Goal: Information Seeking & Learning: Learn about a topic

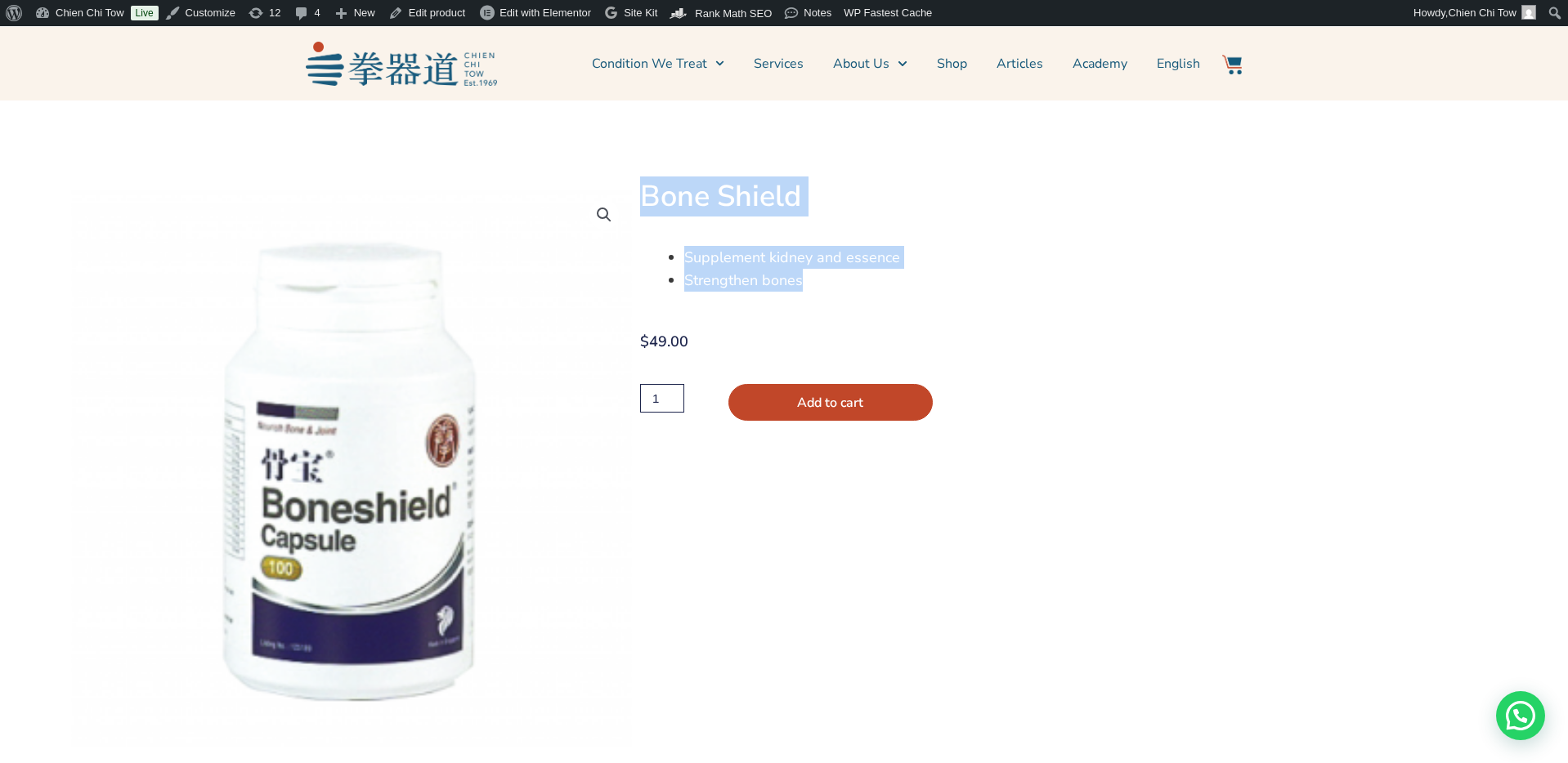
drag, startPoint x: 650, startPoint y: 197, endPoint x: 841, endPoint y: 304, distance: 218.9
click at [841, 304] on div "Bone Shield Supplement kidney and essence Strengthen bones $ 49.00 Bone Shield …" at bounding box center [1073, 480] width 866 height 603
click at [841, 304] on div "Supplement kidney and essence Strengthen bones" at bounding box center [1000, 280] width 721 height 68
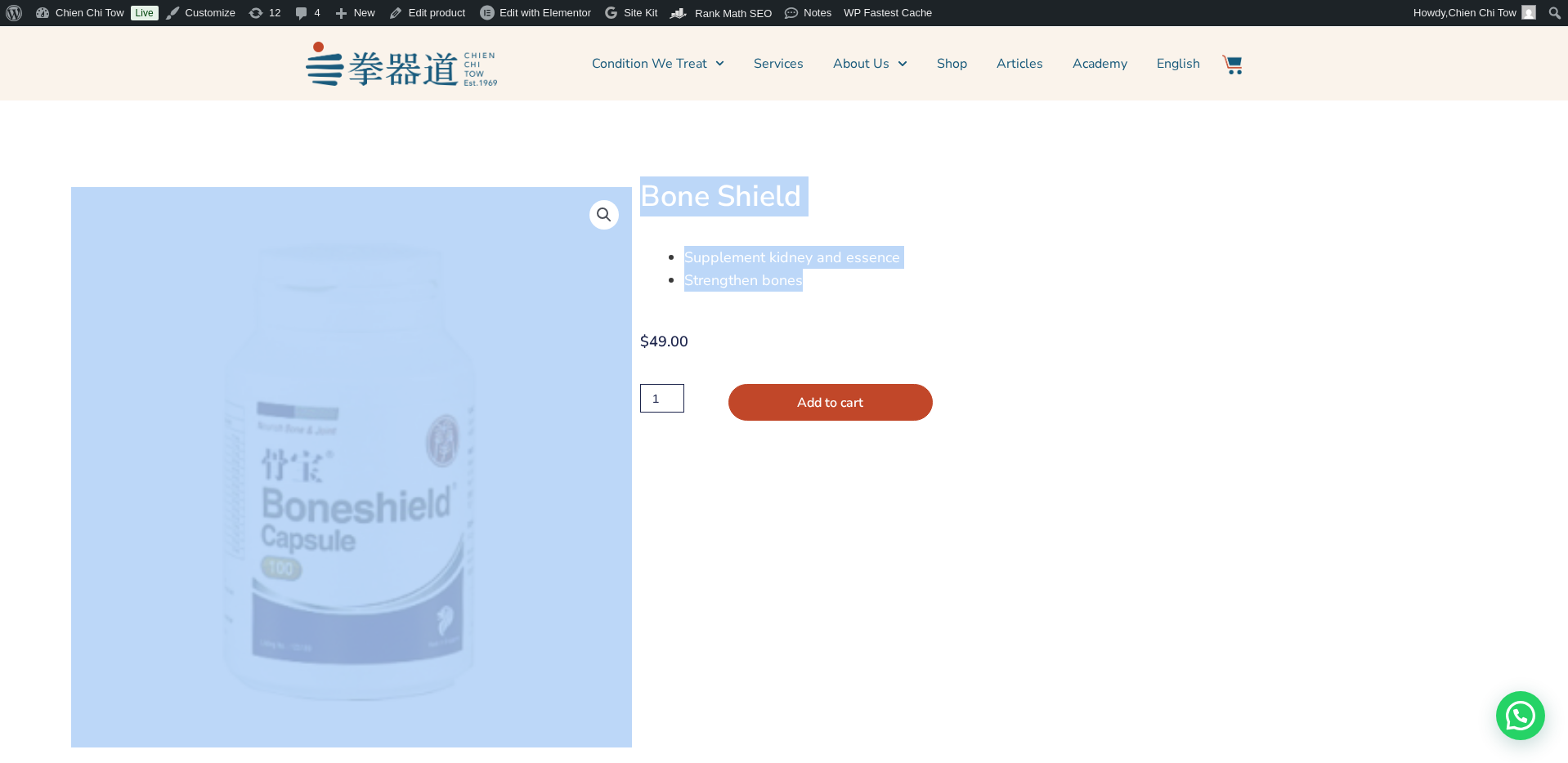
drag, startPoint x: 871, startPoint y: 300, endPoint x: 616, endPoint y: 180, distance: 281.8
click at [616, 180] on div "🔍 Bone Shield Supplement kidney and essence Strengthen bones $ 49.00 Bone Shiel…" at bounding box center [784, 441] width 1568 height 681
click at [671, 185] on h1 "Bone Shield" at bounding box center [1000, 197] width 721 height 36
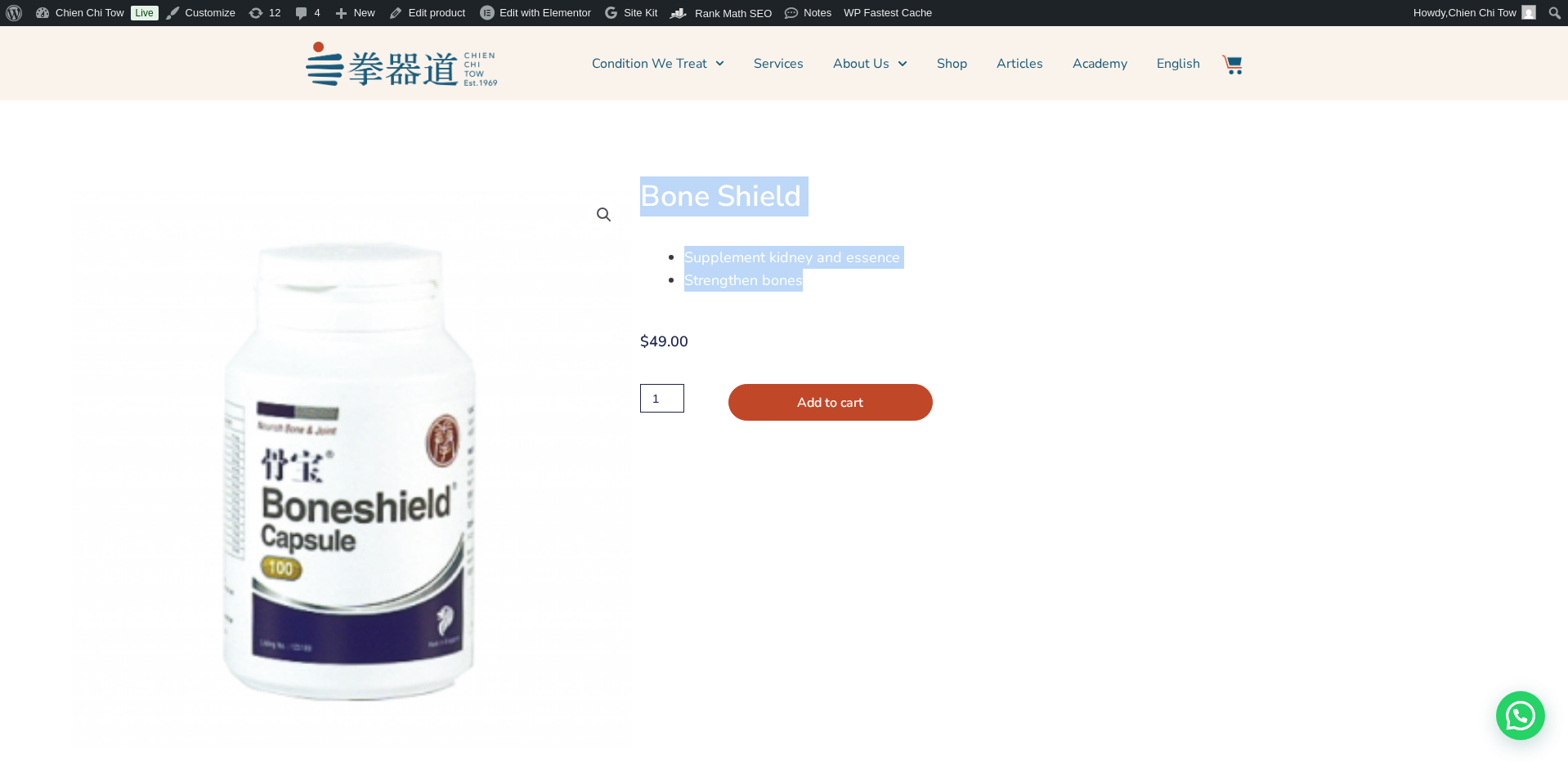
drag, startPoint x: 639, startPoint y: 190, endPoint x: 842, endPoint y: 282, distance: 222.9
click at [842, 282] on div "Bone Shield Supplement kidney and essence Strengthen bones $ 49.00 Bone Shield …" at bounding box center [1073, 480] width 866 height 603
click at [842, 282] on li "Strengthen bones" at bounding box center [1023, 280] width 677 height 23
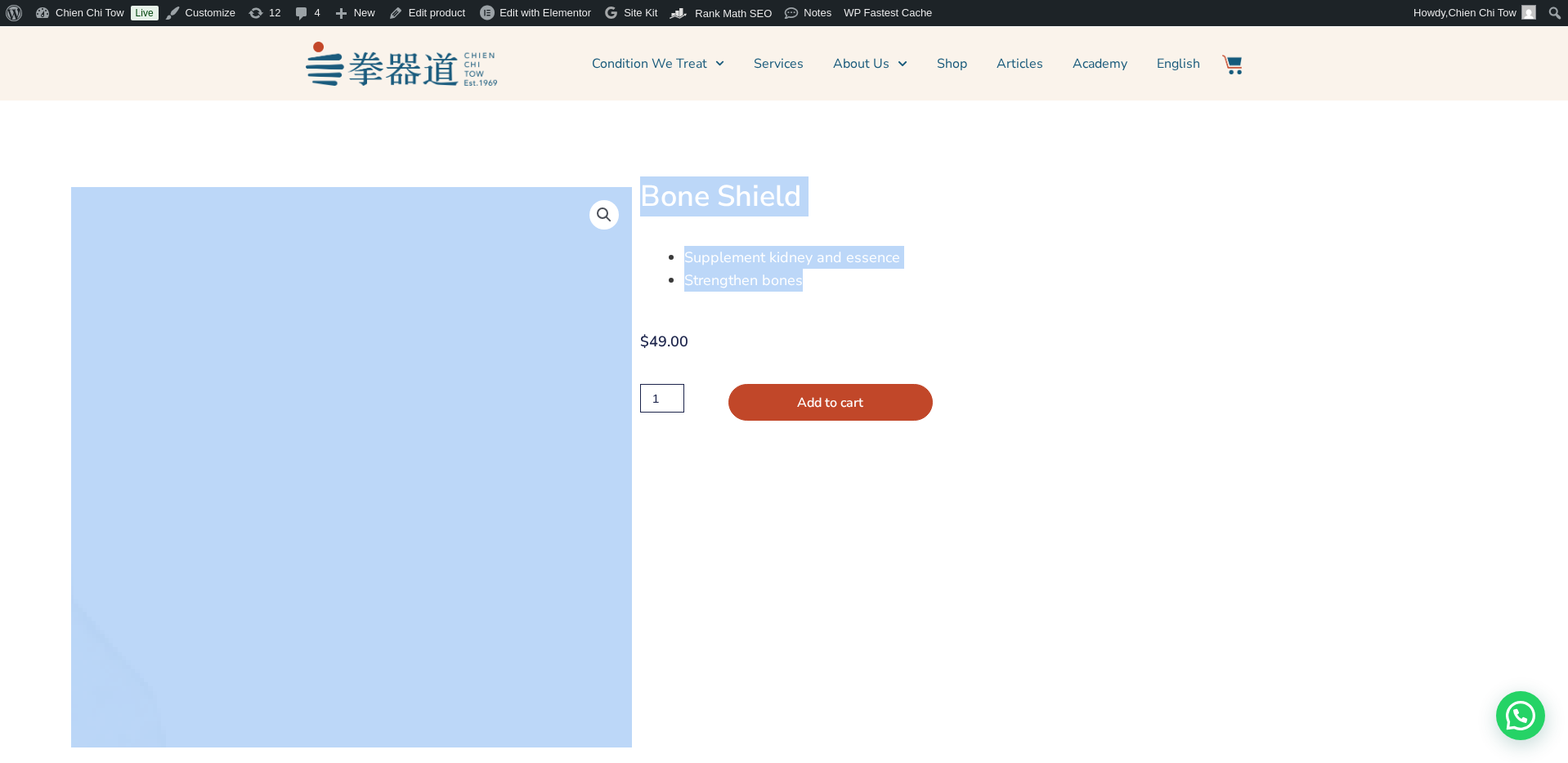
drag, startPoint x: 889, startPoint y: 285, endPoint x: 627, endPoint y: 196, distance: 276.7
click at [627, 196] on div "🔍 Bone Shield Supplement kidney and essence Strengthen bones $ 49.00 Bone Shiel…" at bounding box center [784, 441] width 1568 height 681
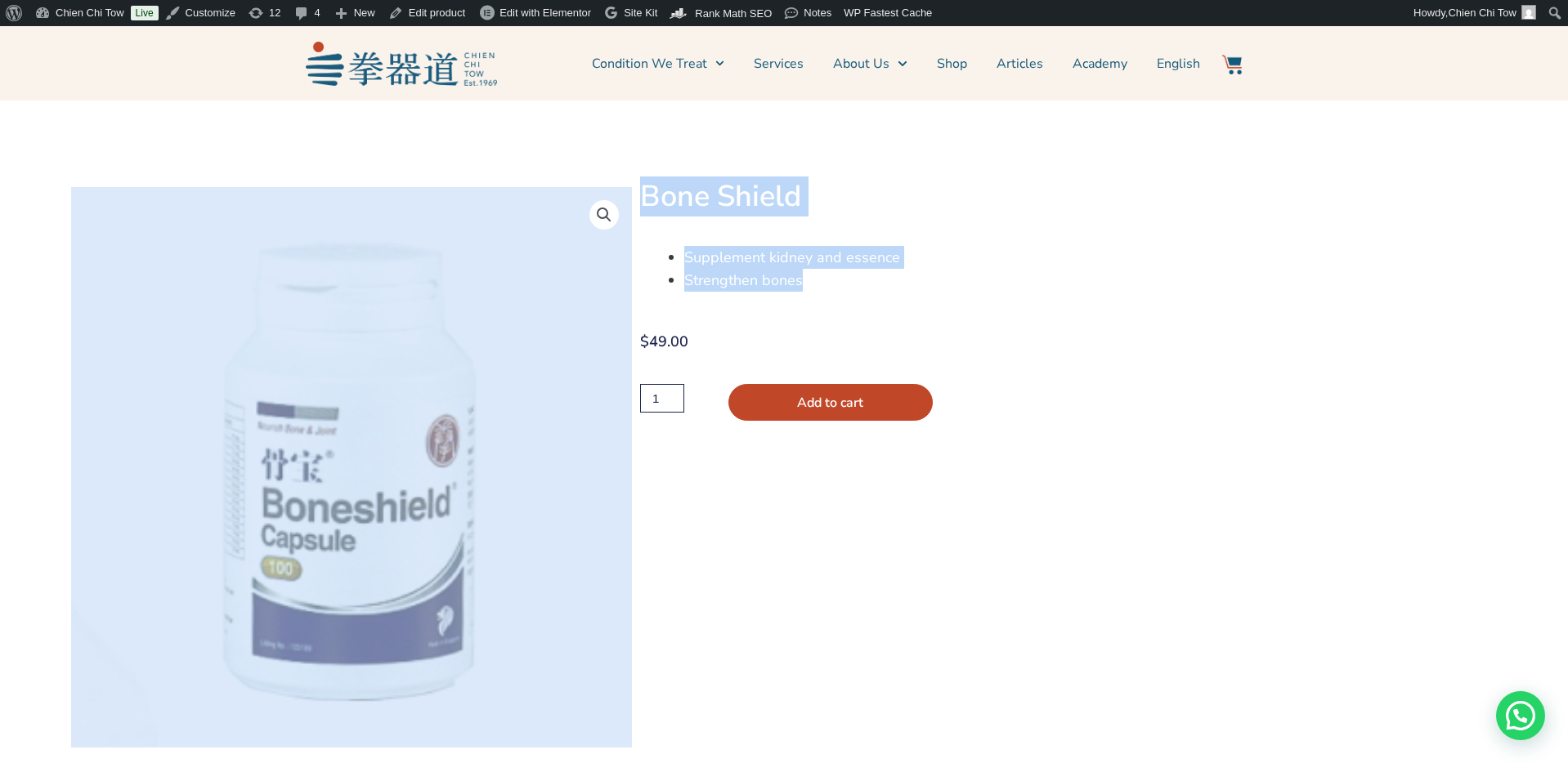
click at [642, 199] on h1 "Bone Shield" at bounding box center [1000, 197] width 721 height 36
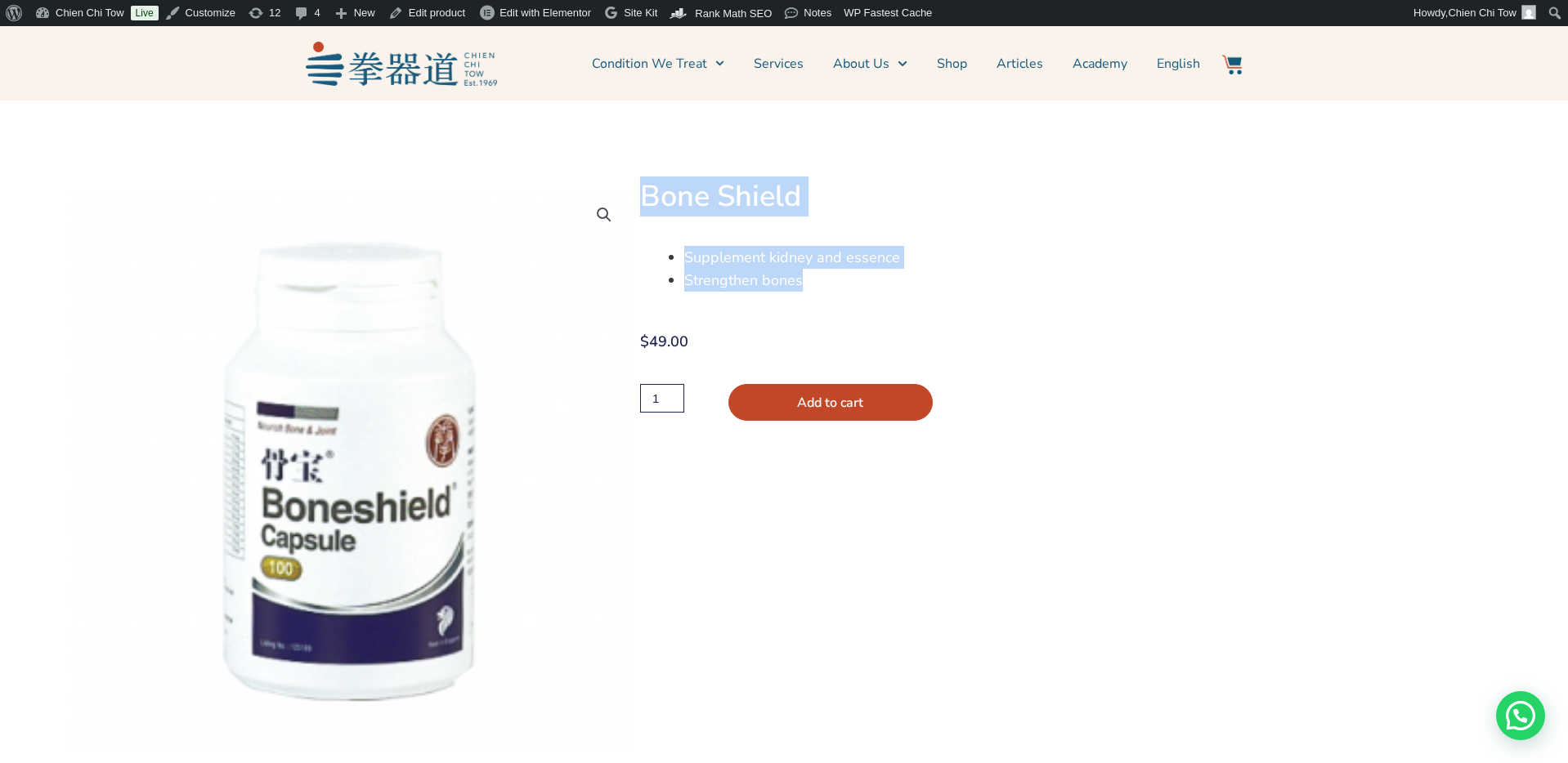
drag, startPoint x: 648, startPoint y: 204, endPoint x: 832, endPoint y: 290, distance: 203.1
click at [832, 290] on div "Bone Shield Supplement kidney and essence Strengthen bones $ 49.00 Bone Shield …" at bounding box center [1073, 480] width 866 height 603
click at [832, 278] on li "Strengthen bones" at bounding box center [1023, 280] width 677 height 23
drag, startPoint x: 812, startPoint y: 281, endPoint x: 646, endPoint y: 199, distance: 185.1
click at [653, 207] on div "Bone Shield Supplement kidney and essence Strengthen bones $ 49.00 Bone Shield …" at bounding box center [1073, 480] width 866 height 603
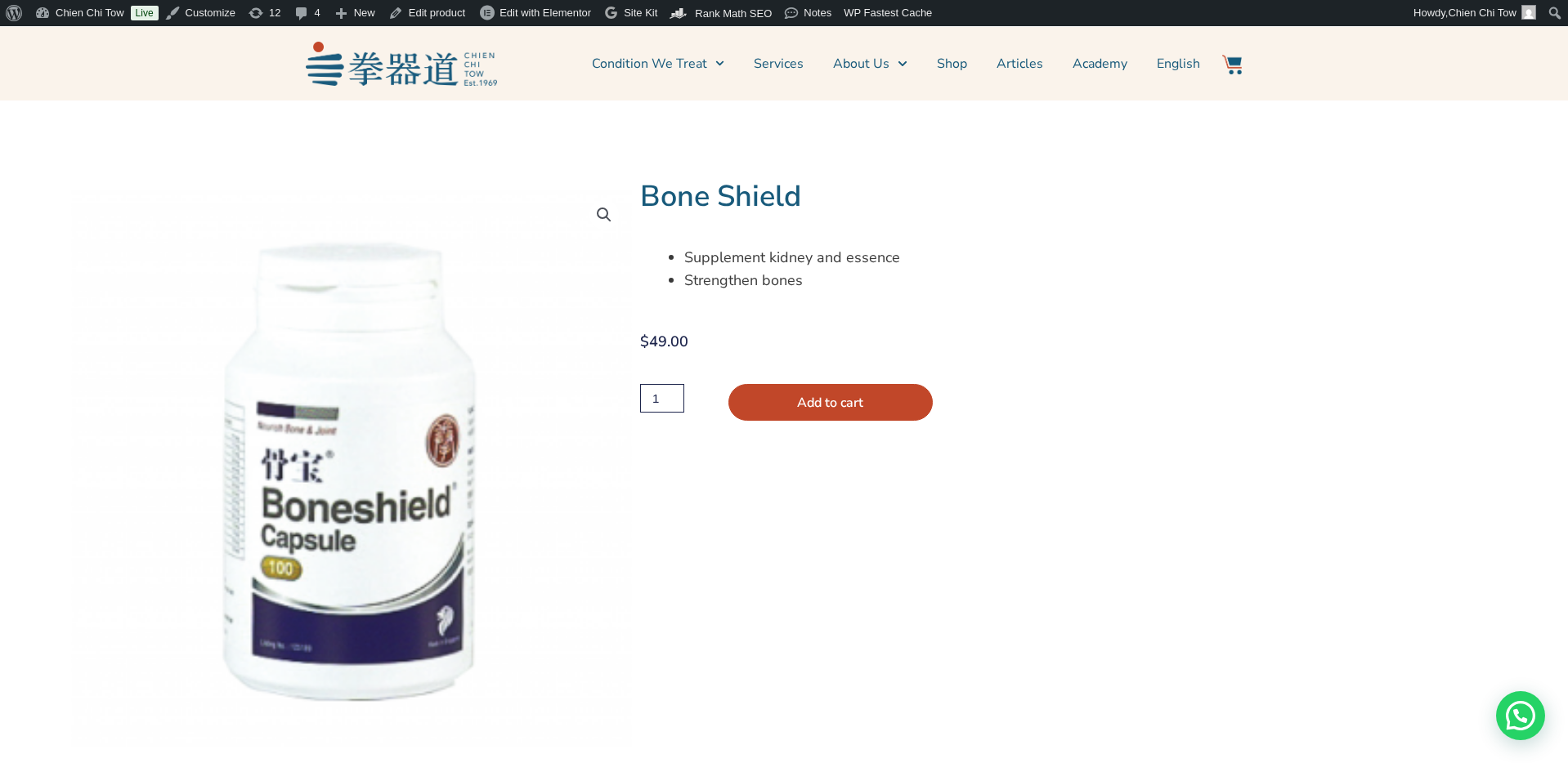
click at [646, 199] on h1 "Bone Shield" at bounding box center [1000, 197] width 721 height 36
click at [458, 9] on link "Edit product" at bounding box center [427, 13] width 90 height 26
